Goal: Information Seeking & Learning: Learn about a topic

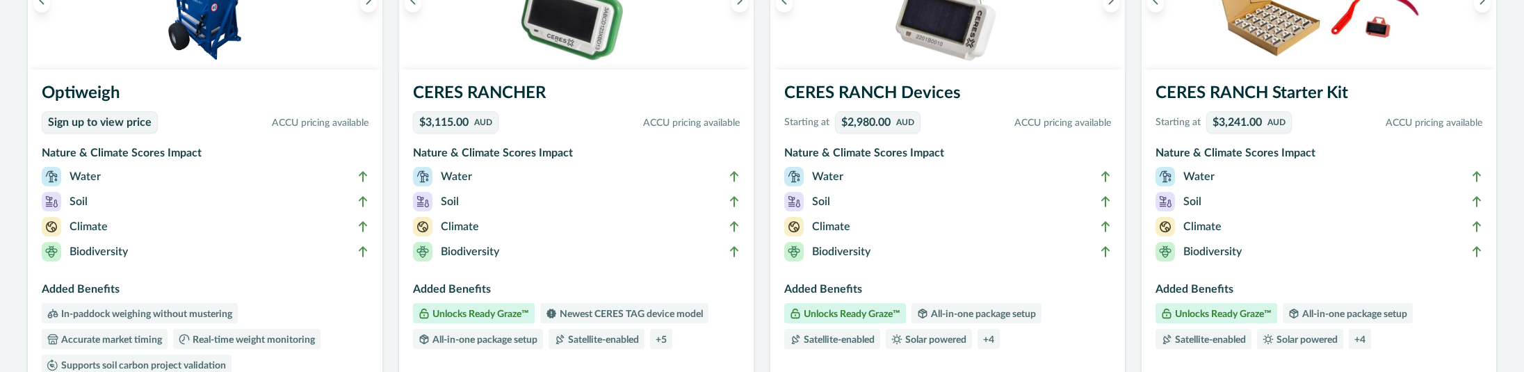
scroll to position [384, 0]
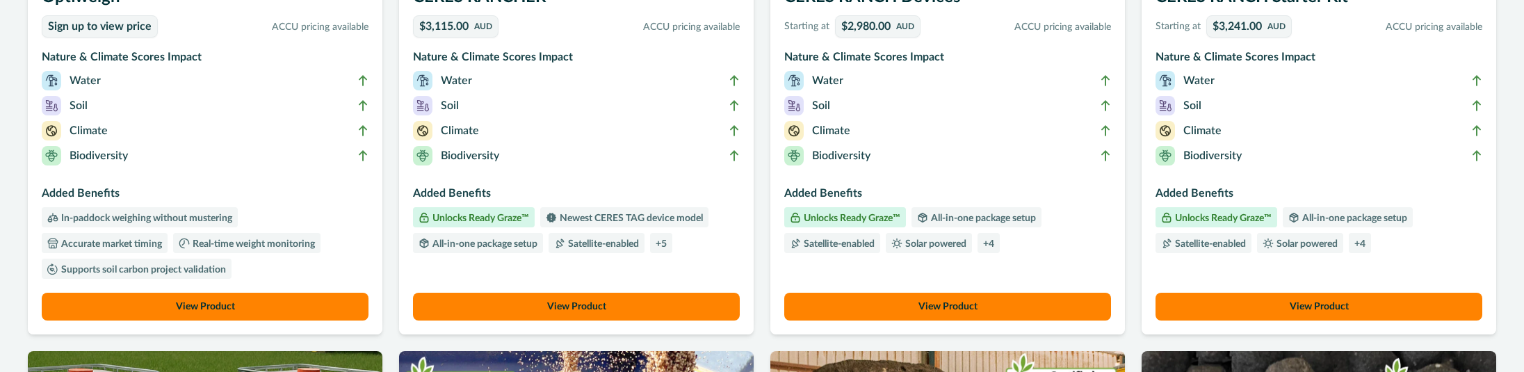
click at [928, 306] on button "View Product" at bounding box center [947, 307] width 327 height 28
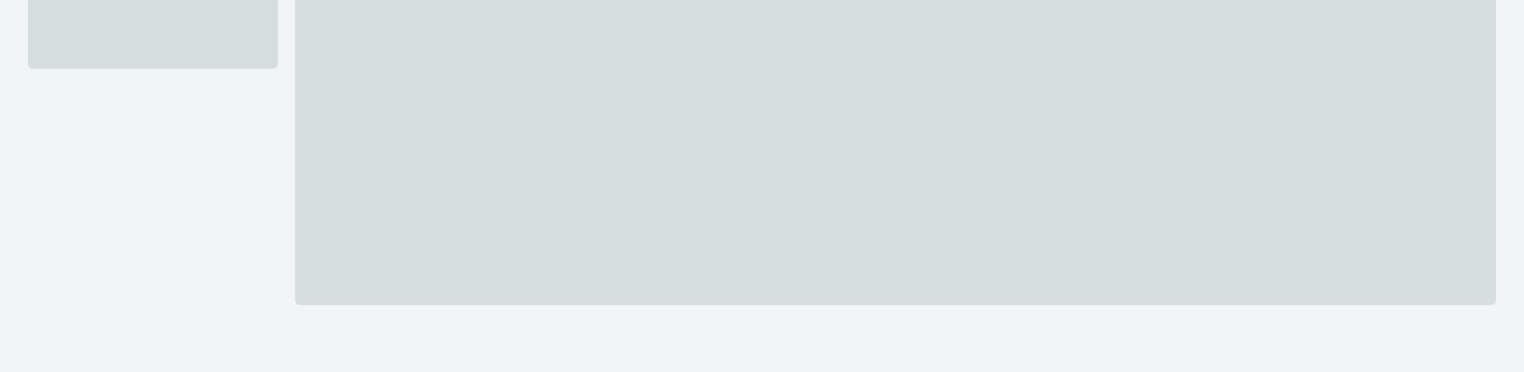
scroll to position [270, 0]
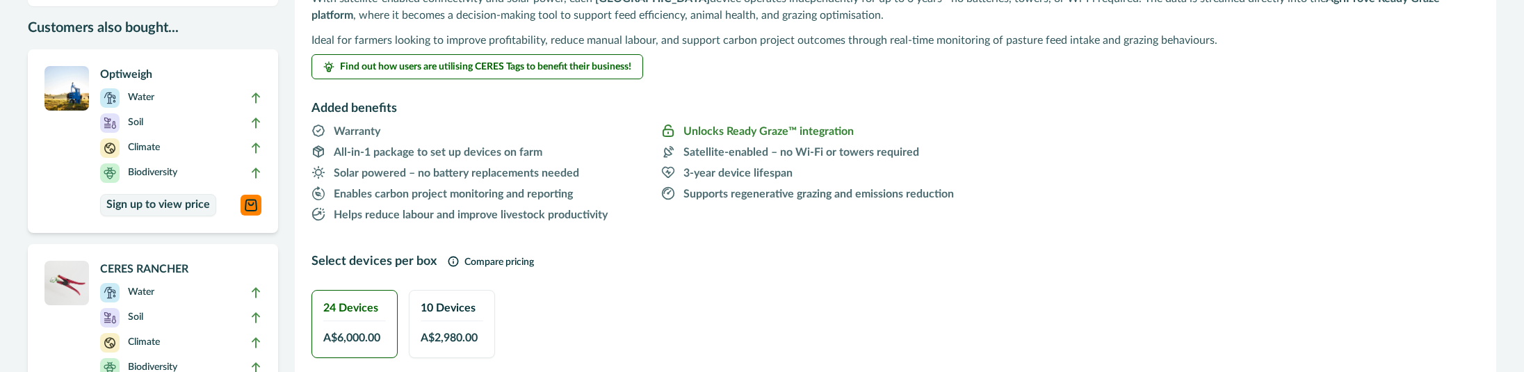
click at [717, 177] on p "3-year device lifespan" at bounding box center [737, 173] width 109 height 17
click at [756, 177] on p "3-year device lifespan" at bounding box center [737, 173] width 109 height 17
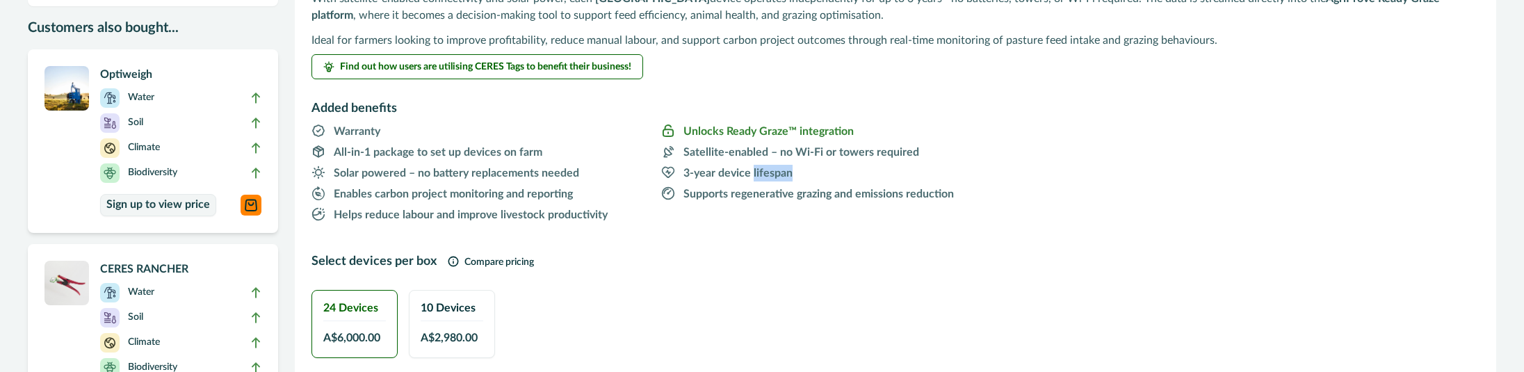
click at [756, 177] on p "3-year device lifespan" at bounding box center [737, 173] width 109 height 17
click at [772, 177] on p "3-year device lifespan" at bounding box center [737, 173] width 109 height 17
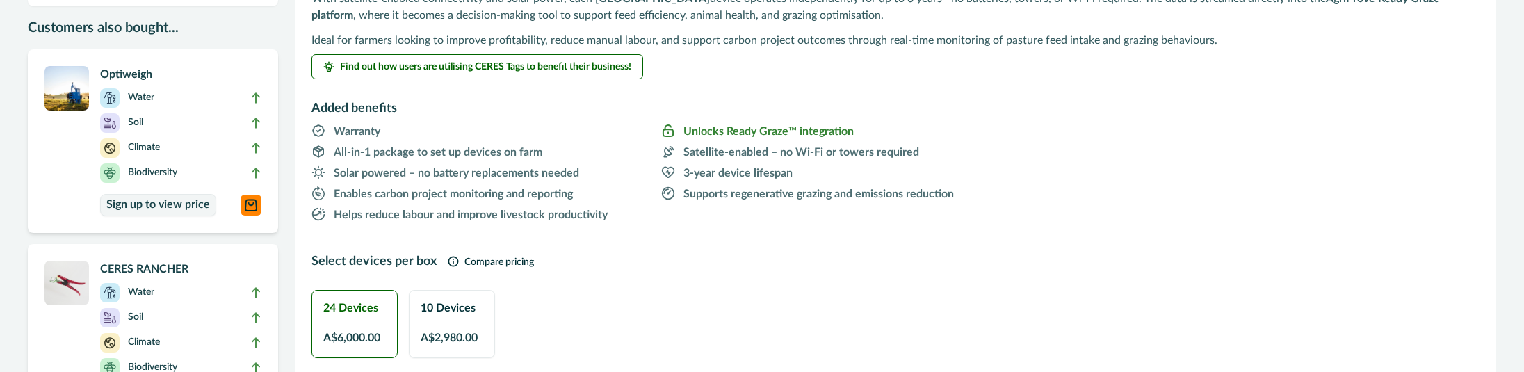
click at [772, 177] on p "3-year device lifespan" at bounding box center [737, 173] width 109 height 17
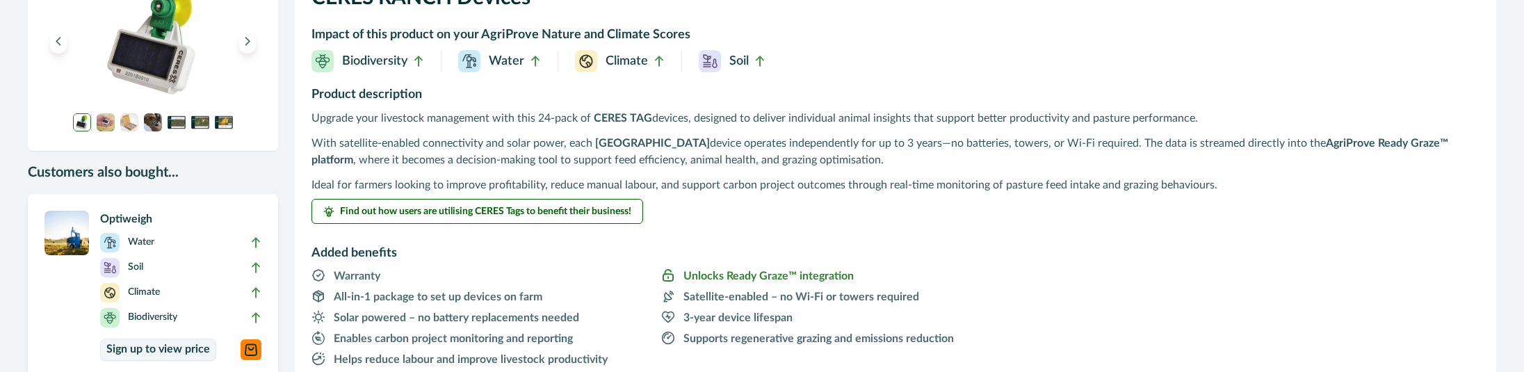
scroll to position [0, 0]
